Goal: Navigation & Orientation: Go to known website

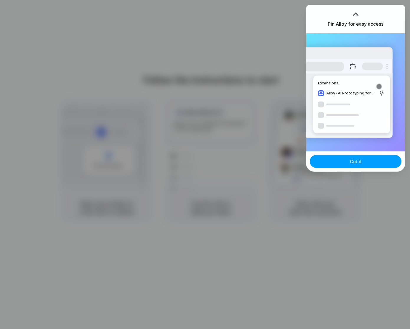
click at [347, 163] on button "Got it" at bounding box center [356, 161] width 92 height 13
